Goal: Check status: Check status

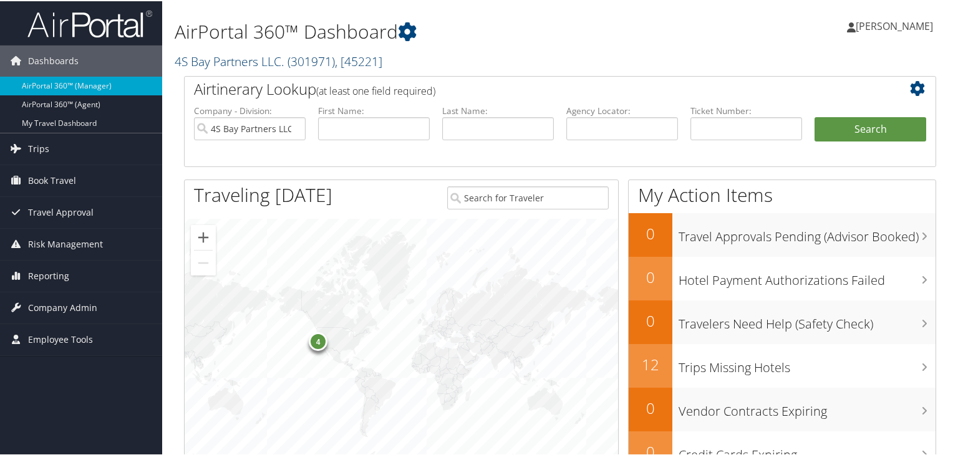
click at [274, 60] on link "4S Bay Partners LLC. ( 301971 ) , [ 45221 ]" at bounding box center [279, 60] width 208 height 17
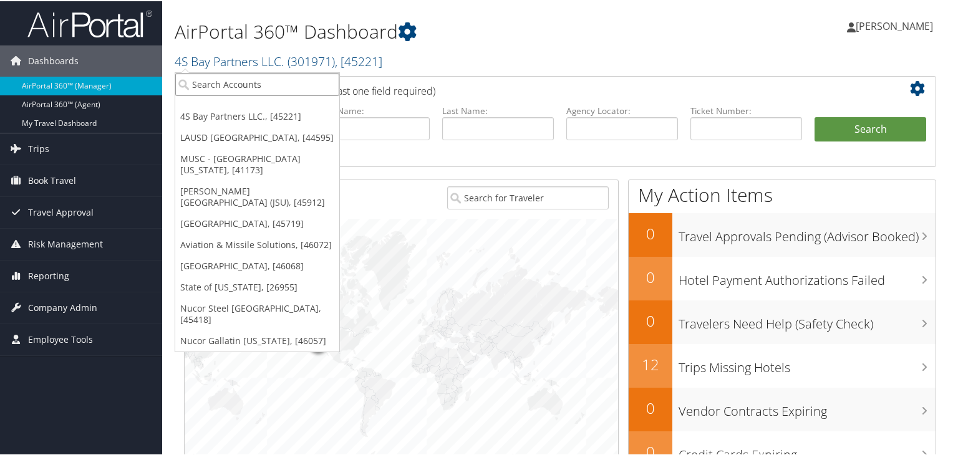
click at [234, 77] on input "search" at bounding box center [257, 83] width 164 height 23
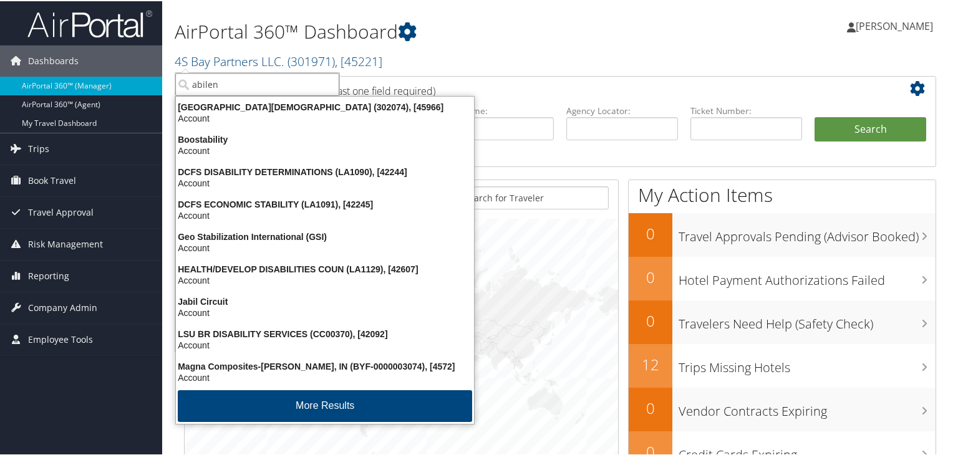
type input "abilene"
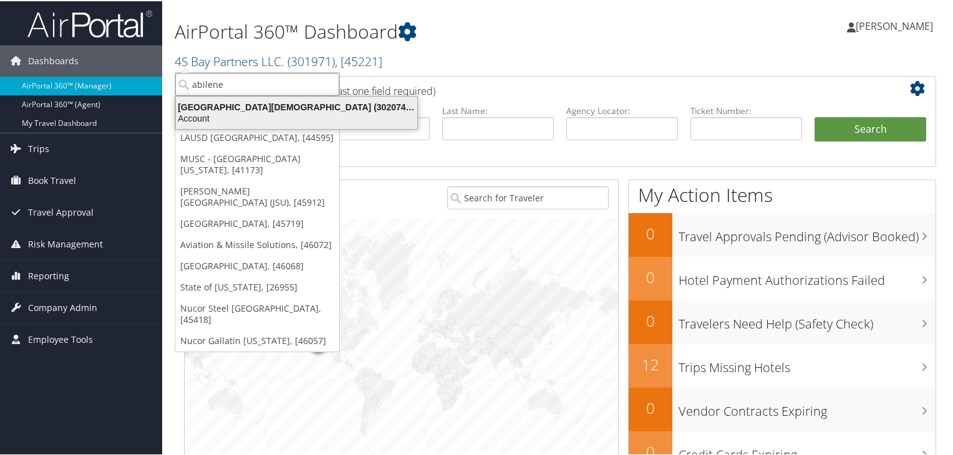
click at [257, 113] on div "Account" at bounding box center [296, 117] width 256 height 11
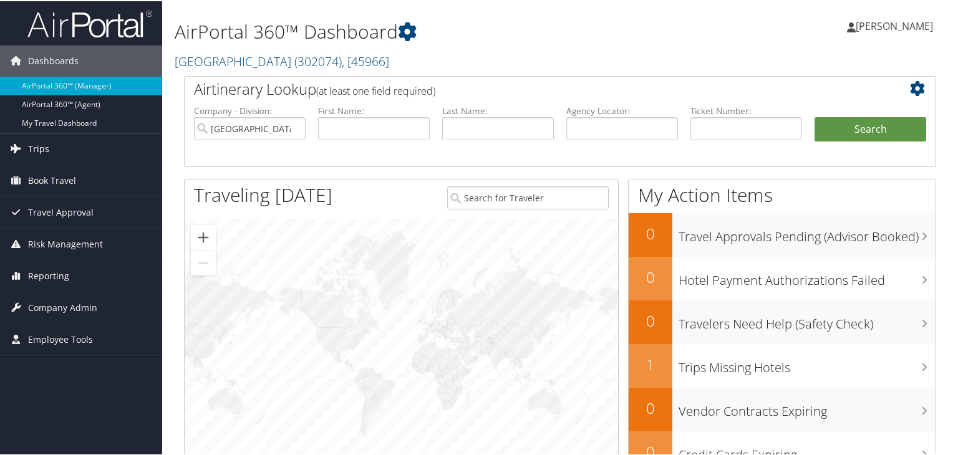
click at [40, 145] on span "Trips" at bounding box center [38, 147] width 21 height 31
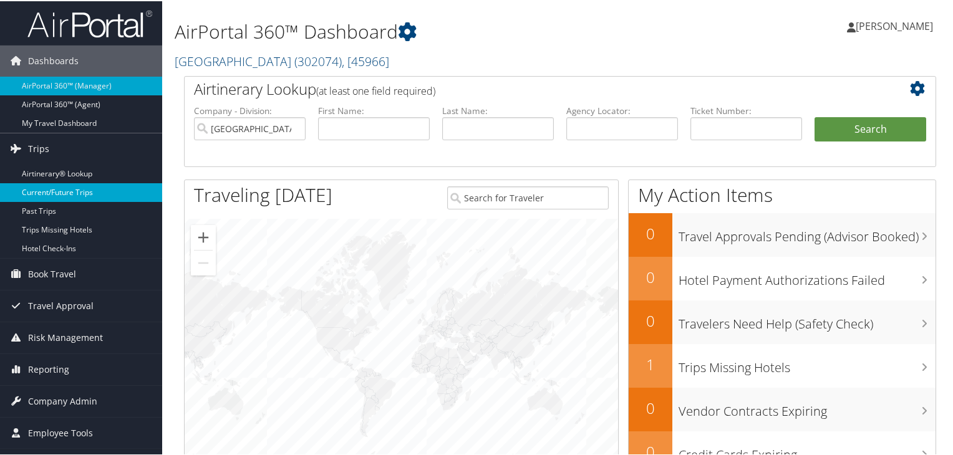
click at [40, 198] on link "Current/Future Trips" at bounding box center [81, 191] width 162 height 19
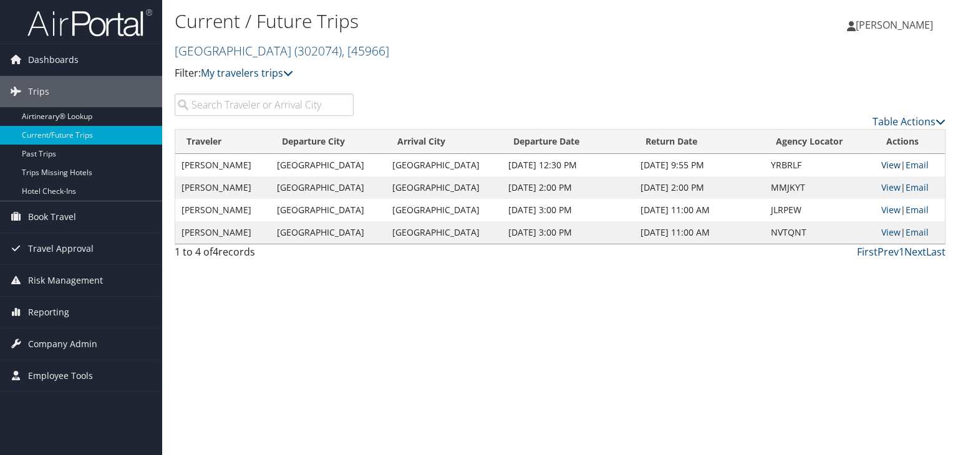
click at [881, 165] on link "View" at bounding box center [890, 165] width 19 height 12
